Goal: Information Seeking & Learning: Learn about a topic

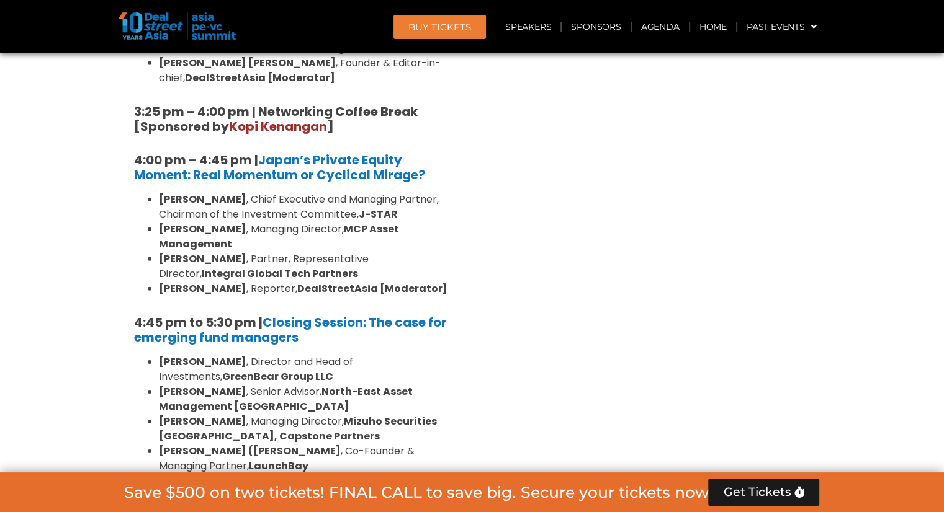
scroll to position [3787, 0]
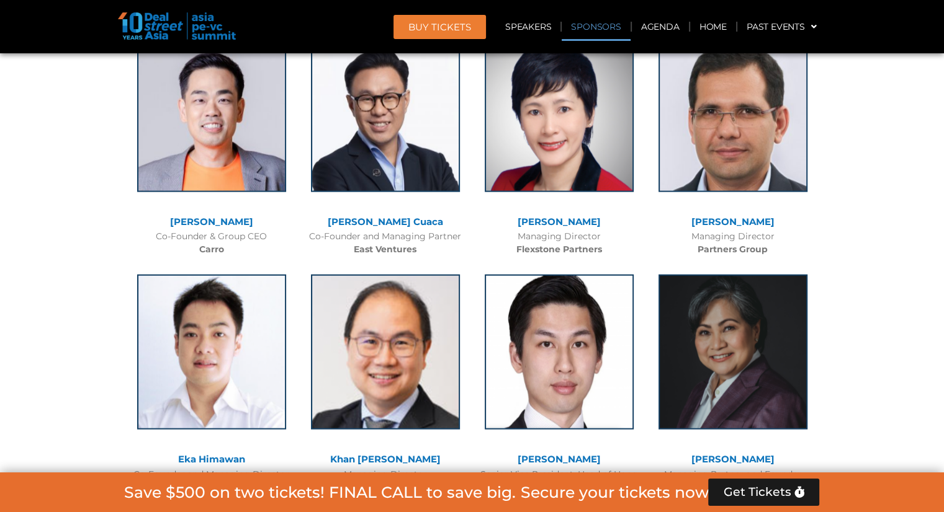
click at [593, 25] on link "Sponsors" at bounding box center [595, 26] width 68 height 29
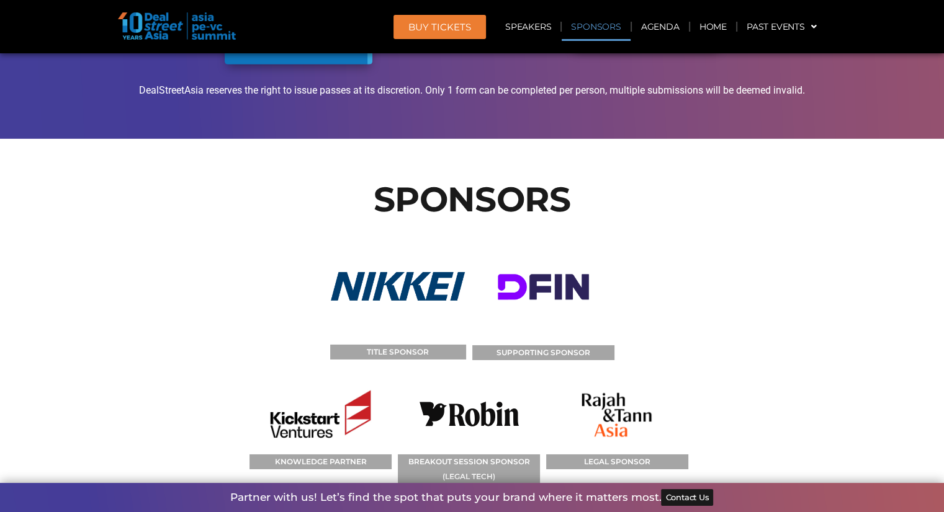
scroll to position [13442, 0]
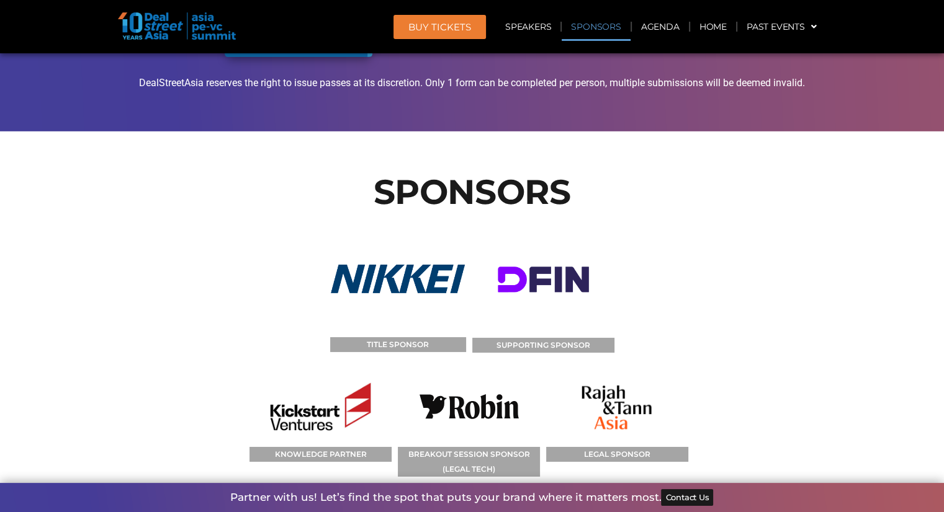
click at [472, 447] on figcaption "BREAKOUT SESSION SPONSOR (LEGAL TECH)" at bounding box center [469, 462] width 142 height 30
click at [467, 367] on img at bounding box center [468, 407] width 99 height 80
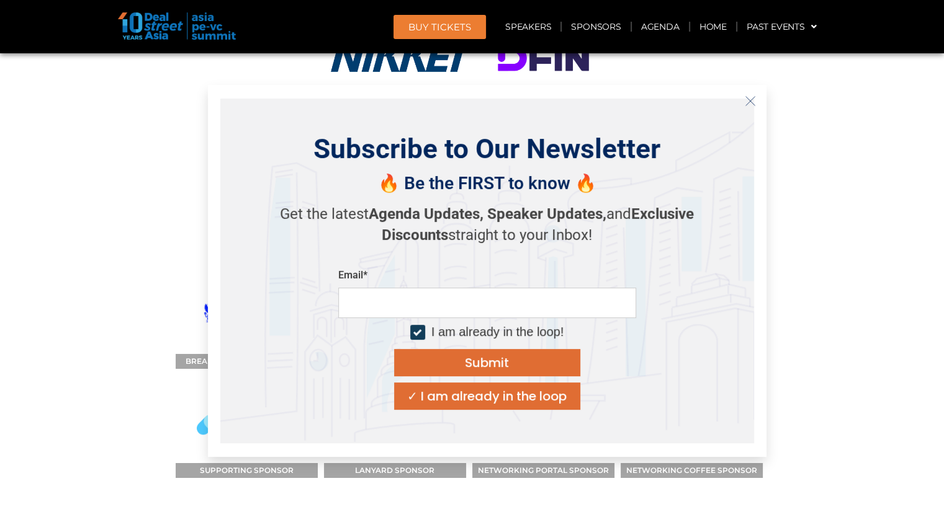
scroll to position [13660, 0]
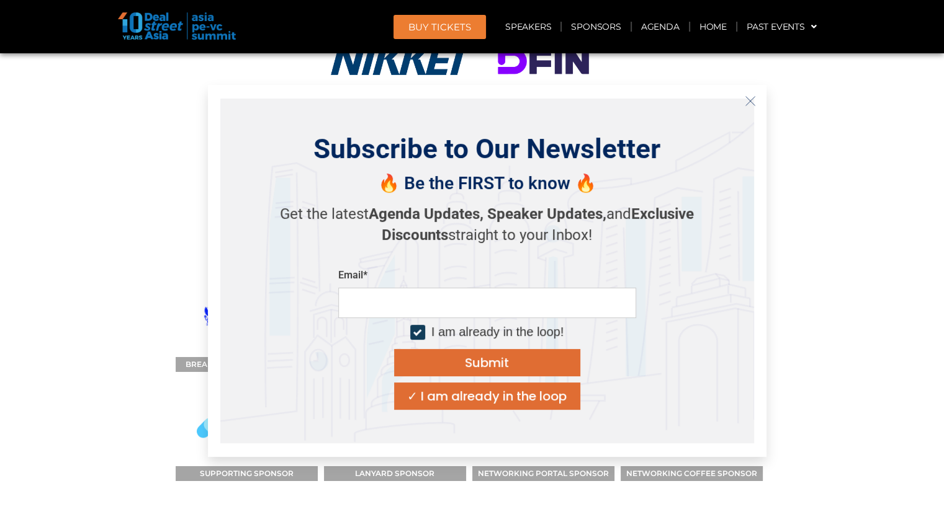
click at [747, 100] on icon "Close" at bounding box center [750, 101] width 11 height 11
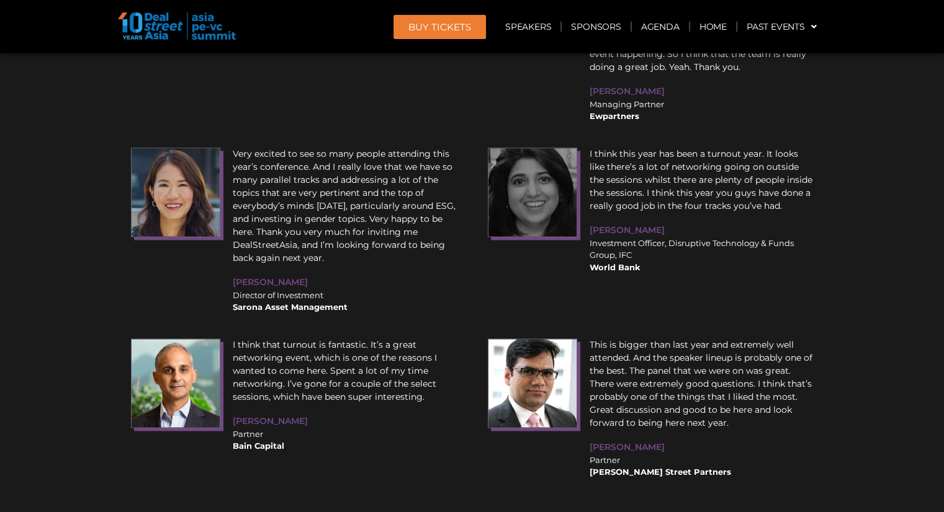
scroll to position [15833, 0]
